Goal: Task Accomplishment & Management: Manage account settings

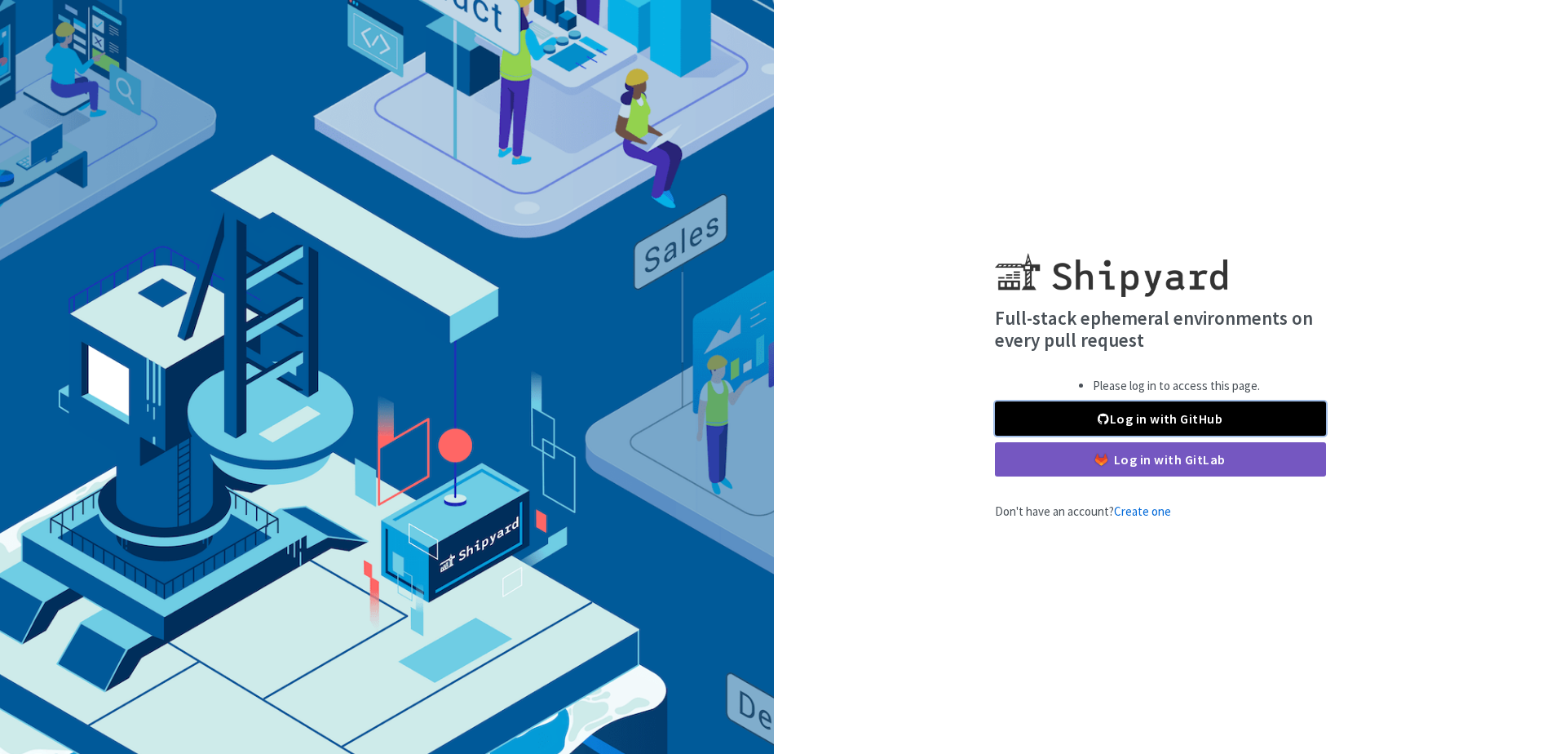
drag, startPoint x: 1180, startPoint y: 420, endPoint x: 1152, endPoint y: 430, distance: 30.2
click at [1180, 420] on link "Log in with GitHub" at bounding box center [1160, 418] width 331 height 34
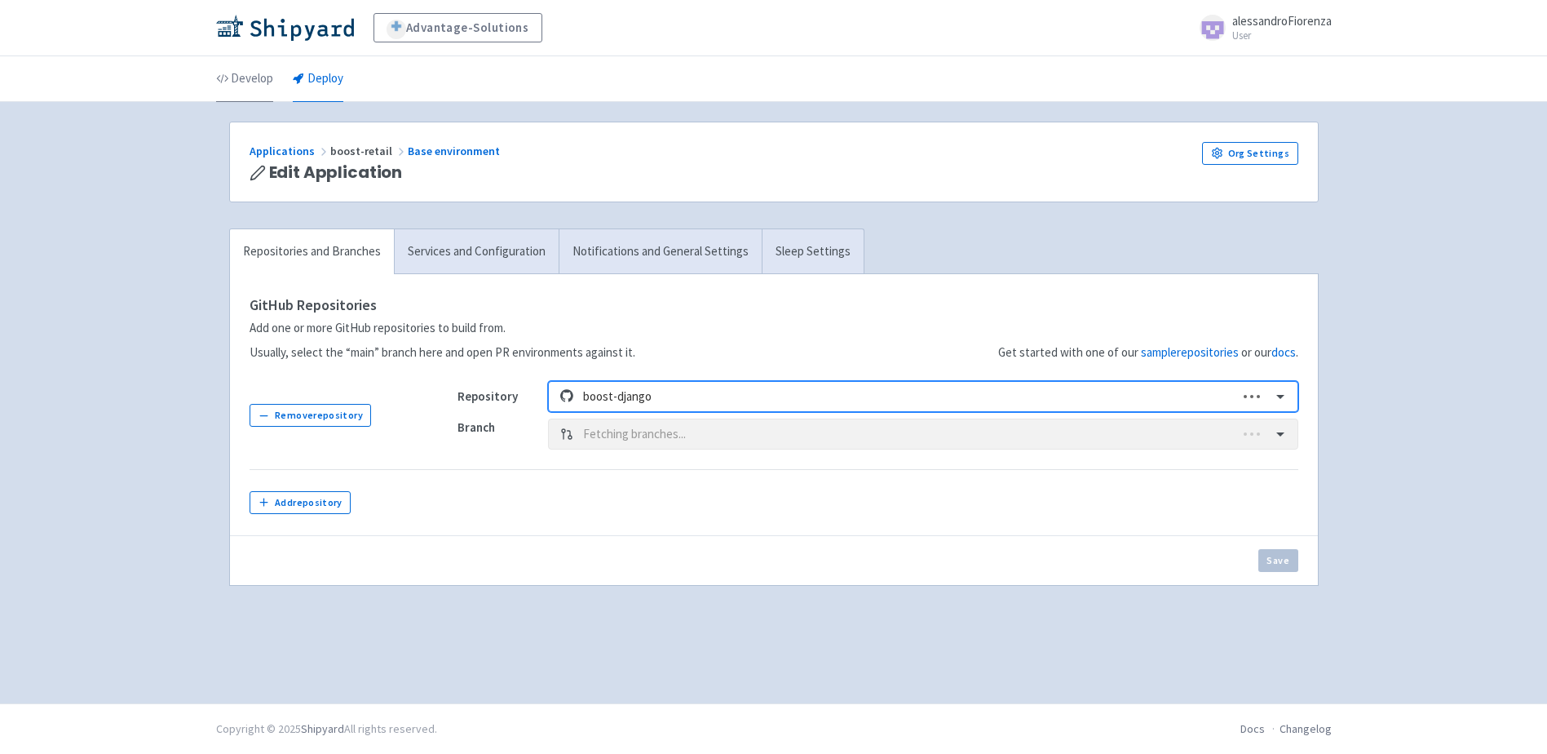
click at [263, 77] on link "Develop" at bounding box center [244, 79] width 57 height 46
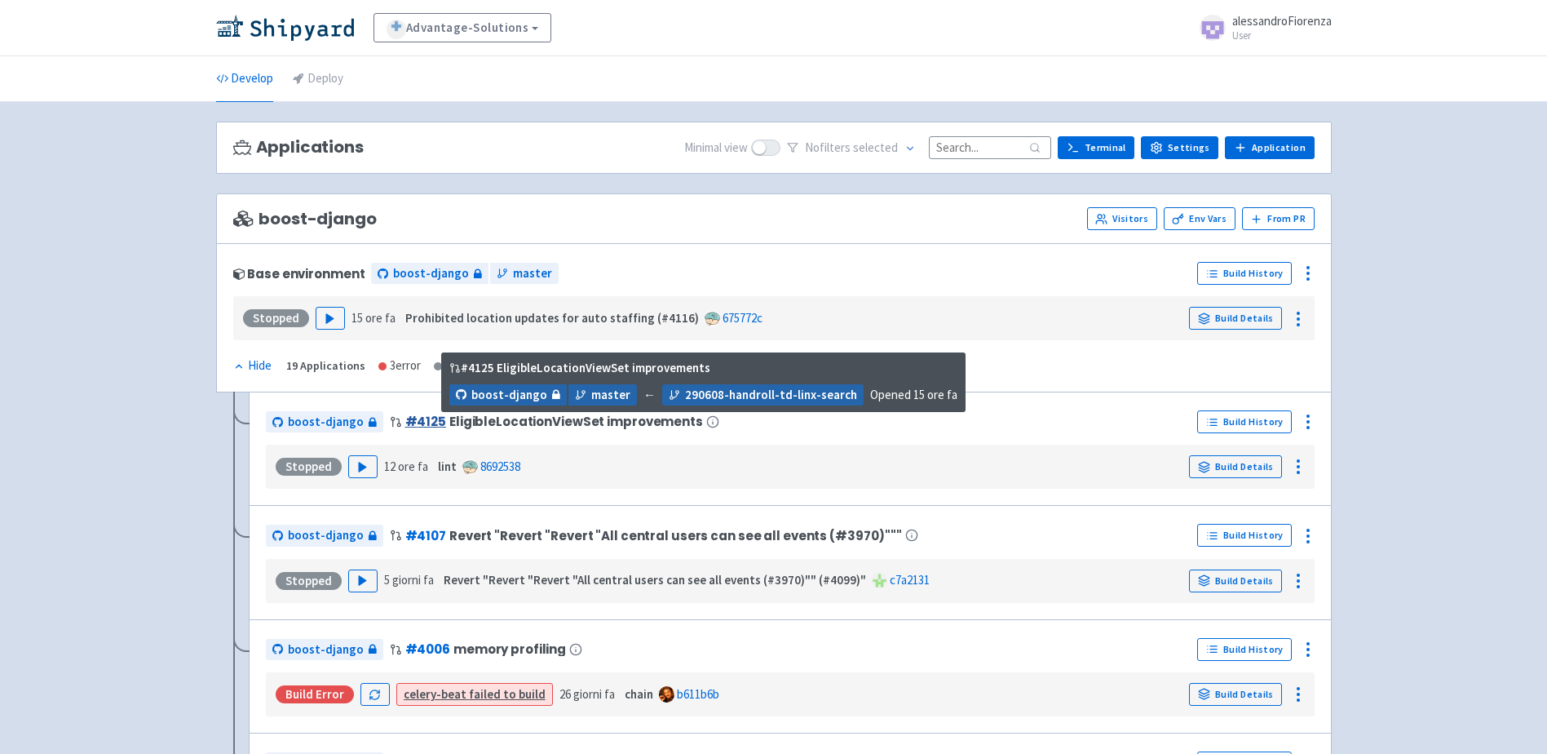
click at [420, 421] on link "# 4125" at bounding box center [425, 421] width 41 height 17
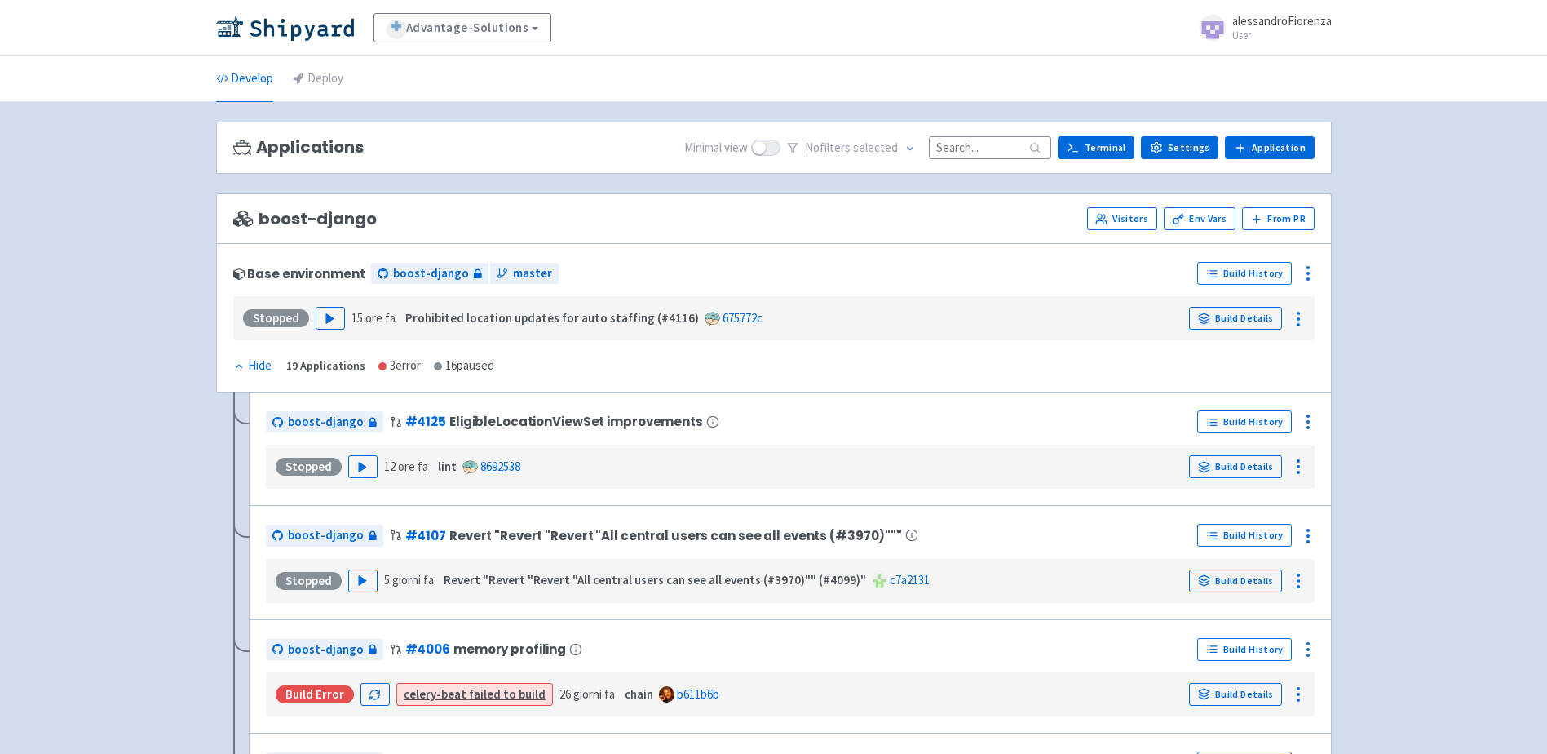
click at [1217, 38] on span at bounding box center [1213, 28] width 26 height 26
click at [943, 60] on ul "Develop Deploy" at bounding box center [773, 78] width 1135 height 45
click at [345, 85] on li "Deploy" at bounding box center [318, 78] width 70 height 45
click at [1306, 277] on icon at bounding box center [1308, 273] width 20 height 20
click at [1279, 306] on span "Configure" at bounding box center [1244, 309] width 114 height 23
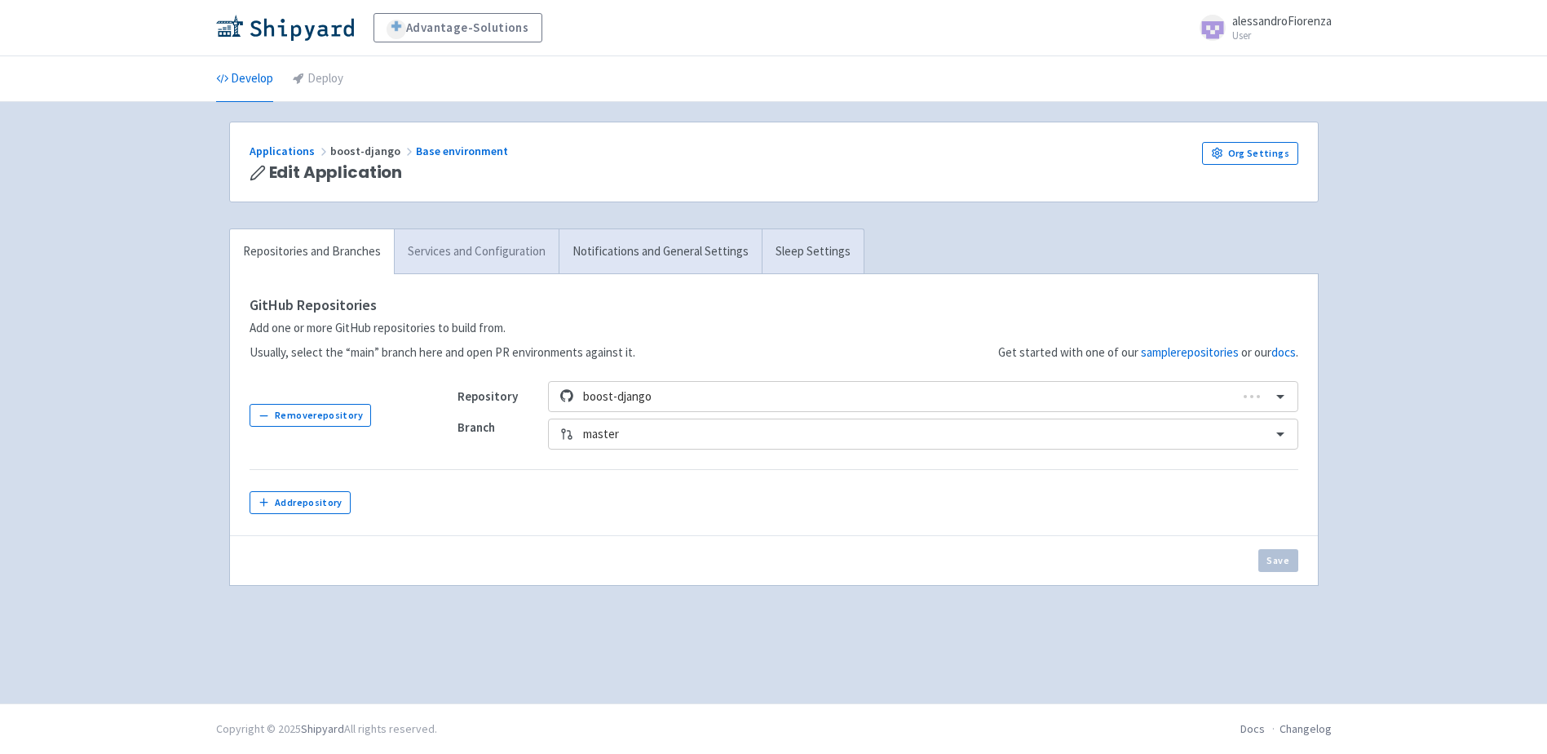
click at [484, 257] on link "Services and Configuration" at bounding box center [476, 251] width 165 height 45
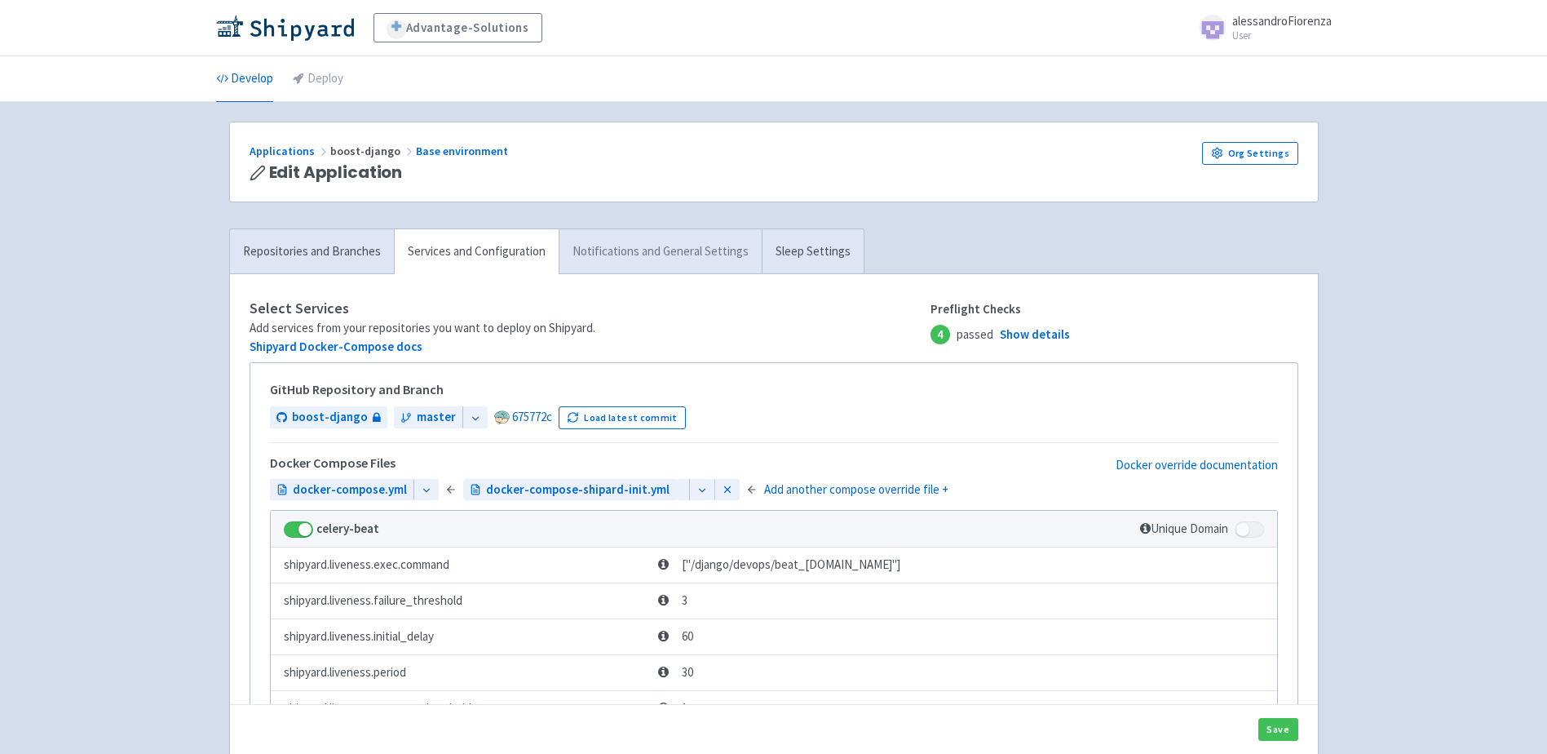
click at [603, 259] on link "Notifications and General Settings" at bounding box center [660, 251] width 203 height 45
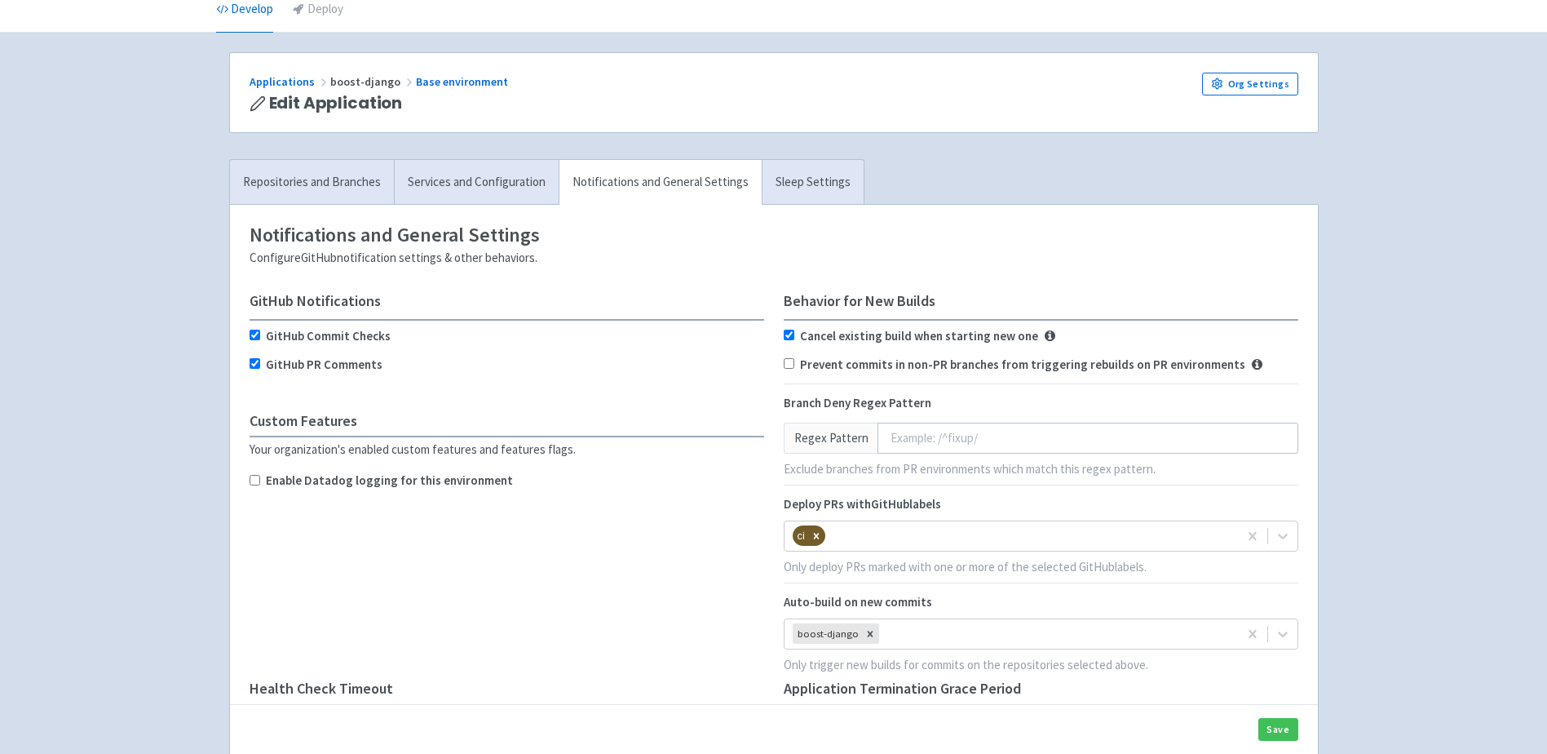
scroll to position [163, 0]
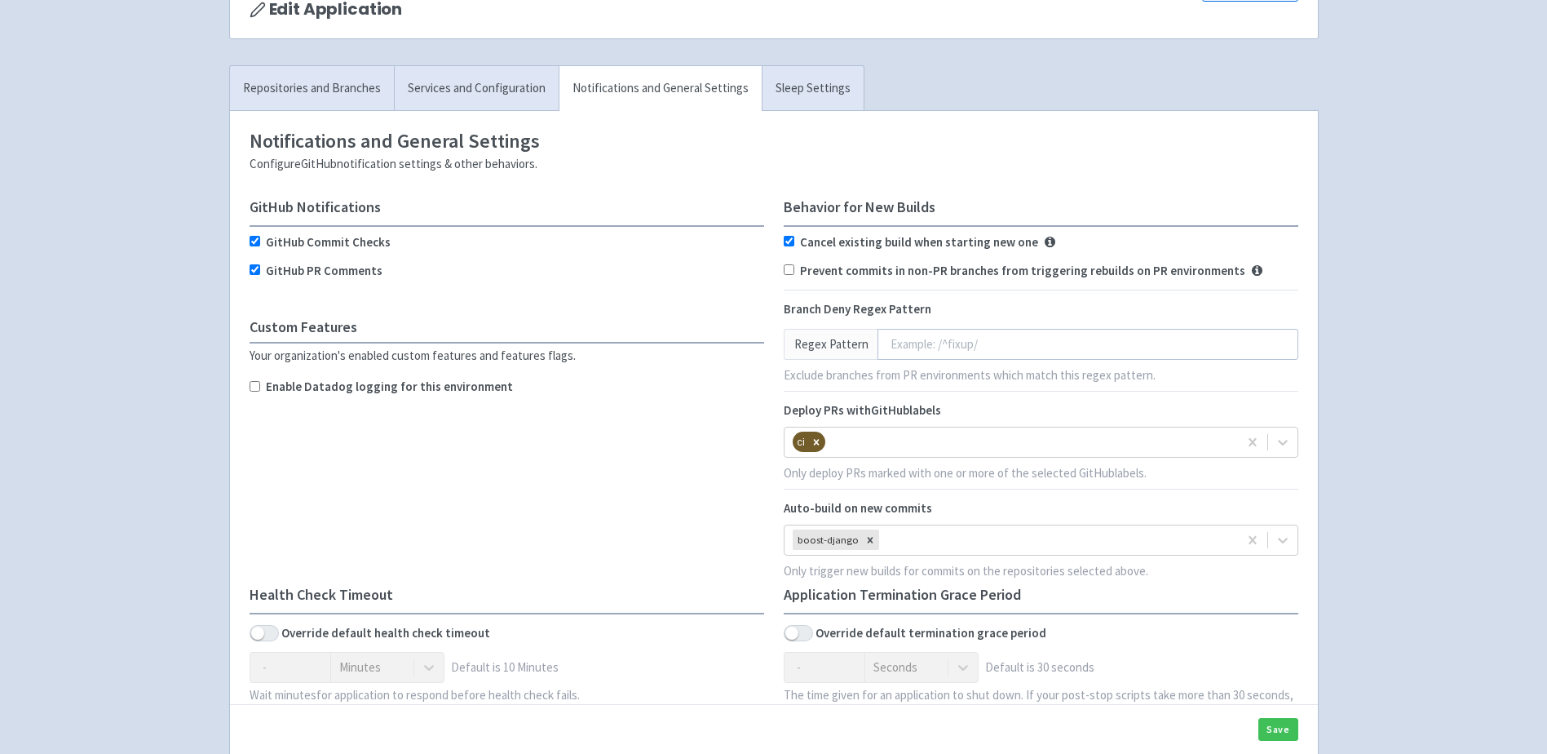
drag, startPoint x: 849, startPoint y: 411, endPoint x: 1021, endPoint y: 414, distance: 172.1
click at [1021, 414] on div "Deploy PRs with GitHub labels" at bounding box center [1041, 410] width 515 height 19
